Goal: Transaction & Acquisition: Purchase product/service

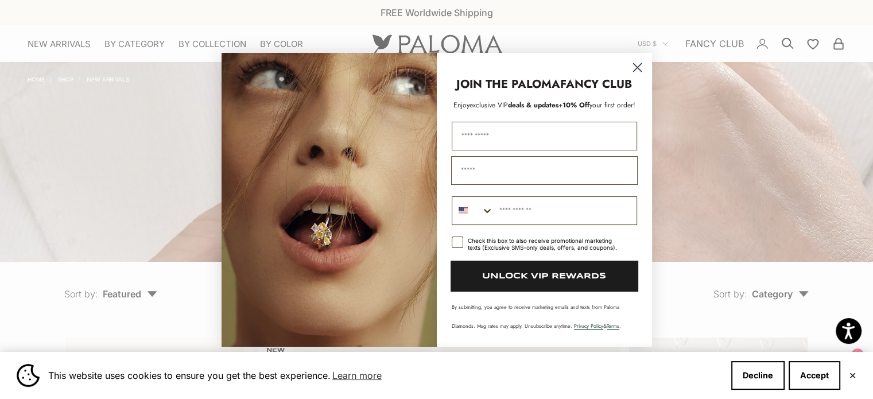
click at [641, 67] on circle "Close dialog" at bounding box center [637, 66] width 19 height 19
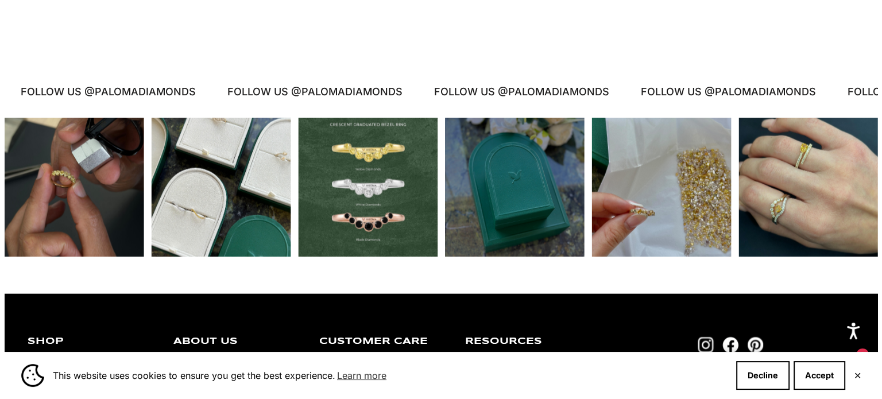
scroll to position [2526, 0]
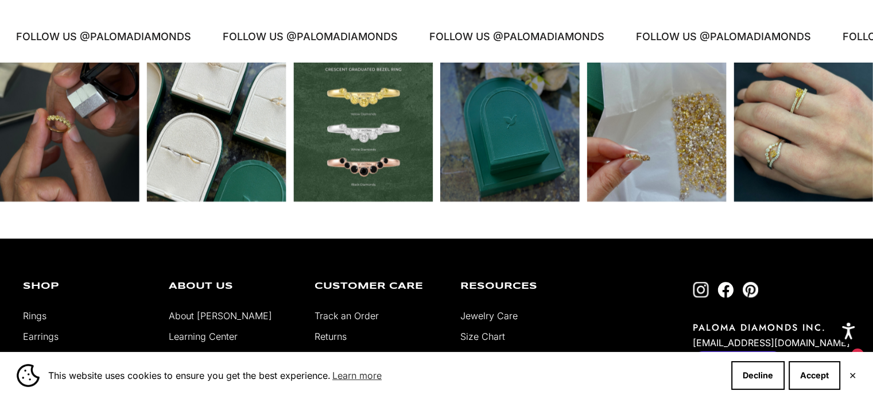
click at [804, 95] on div "Instagram post opens in a popup" at bounding box center [804, 133] width 140 height 140
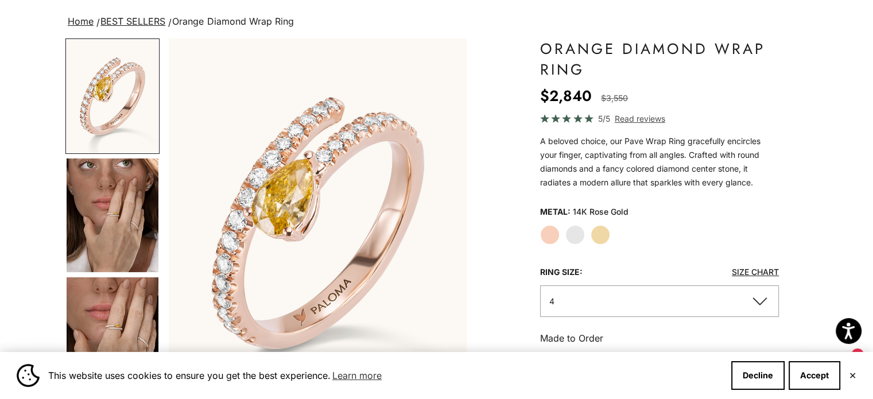
scroll to position [76, 0]
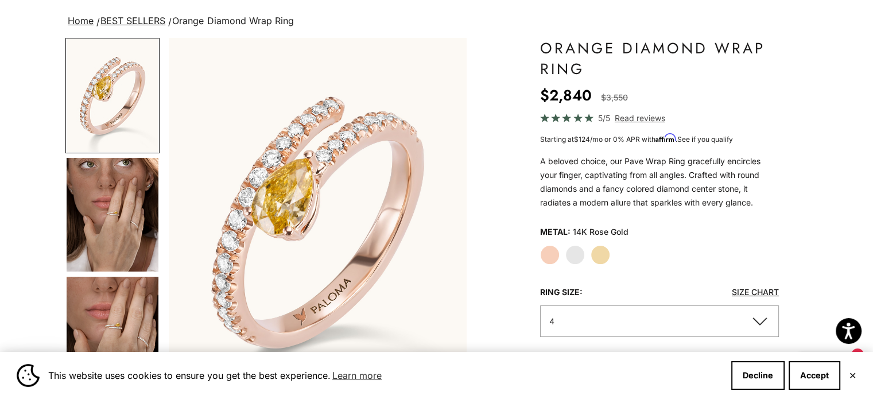
click at [579, 252] on label "White Gold" at bounding box center [576, 255] width 20 height 20
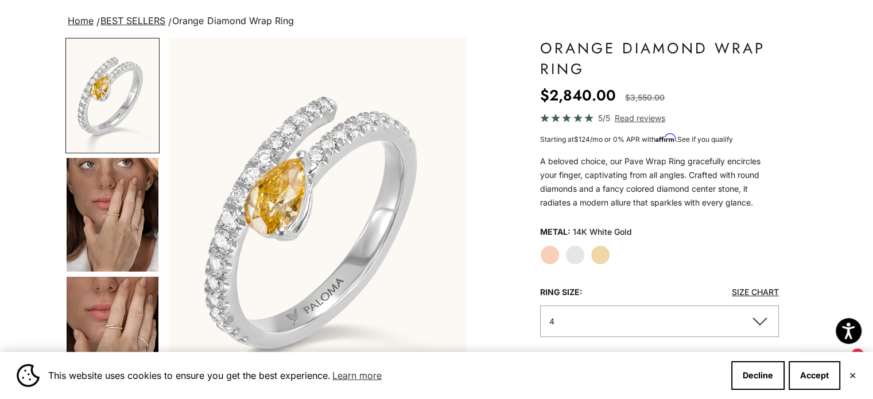
click at [601, 251] on label "Yellow Gold" at bounding box center [601, 255] width 20 height 20
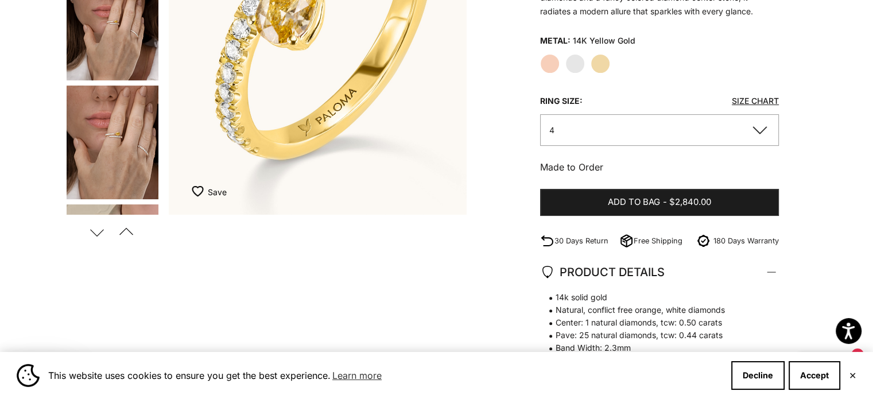
scroll to position [115, 0]
